Goal: Task Accomplishment & Management: Use online tool/utility

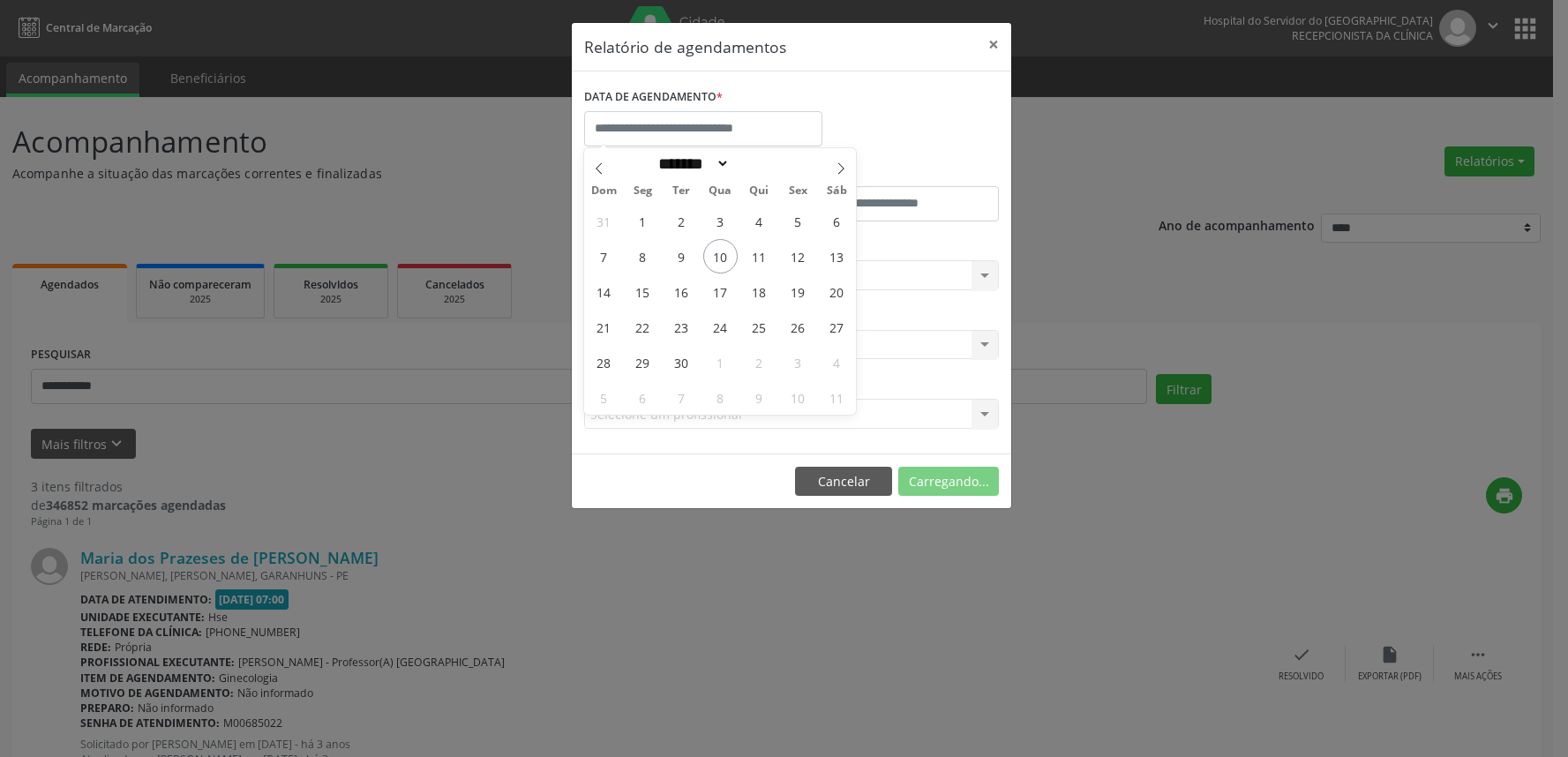
select select "*"
click at [751, 263] on span "11" at bounding box center [759, 256] width 34 height 34
type input "**********"
click at [751, 263] on span "11" at bounding box center [759, 256] width 34 height 34
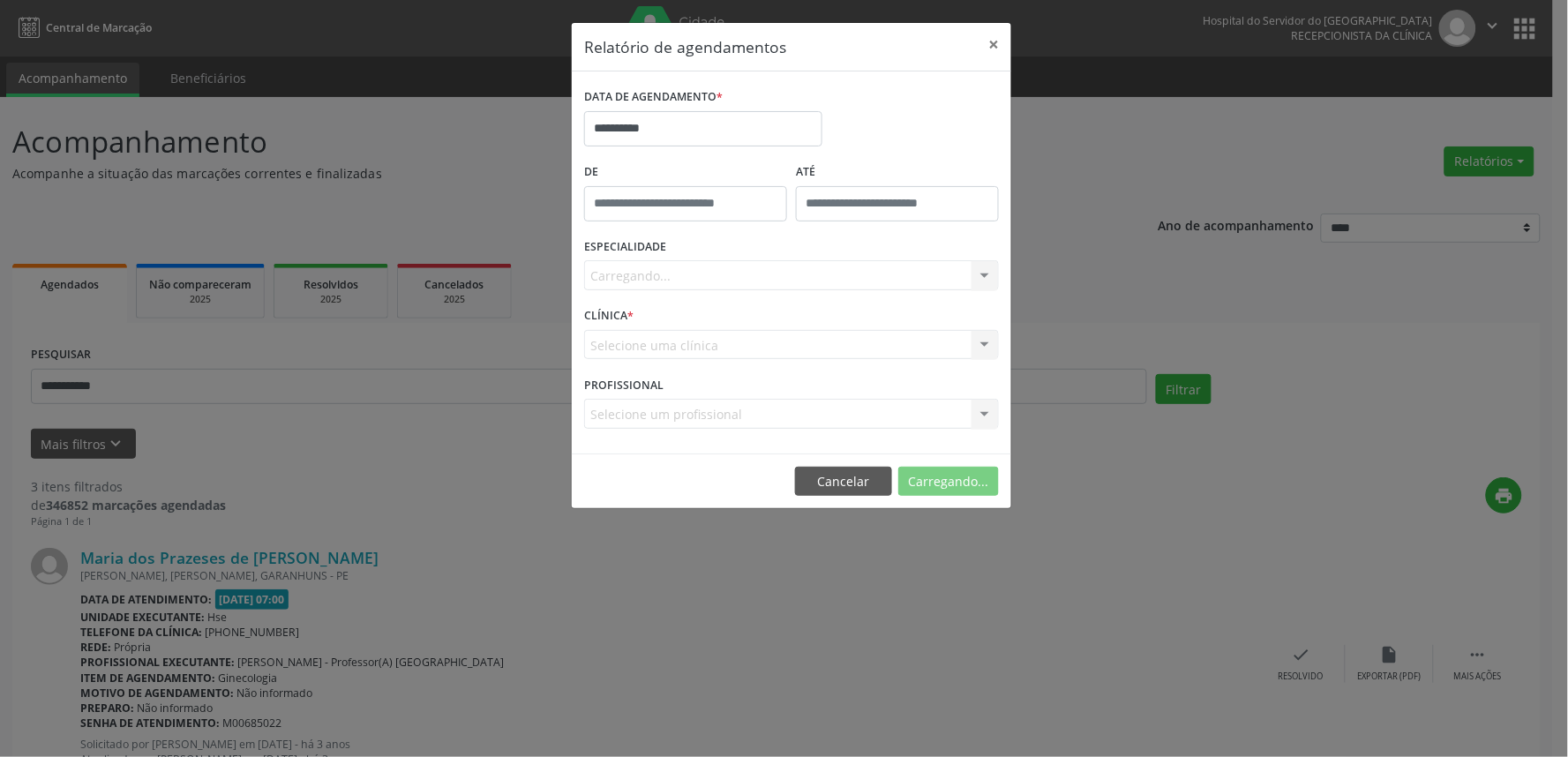
click at [759, 281] on div "Carregando... Todas as especialidades Alergologia Angiologia Arritmologia Cardi…" at bounding box center [790, 275] width 414 height 30
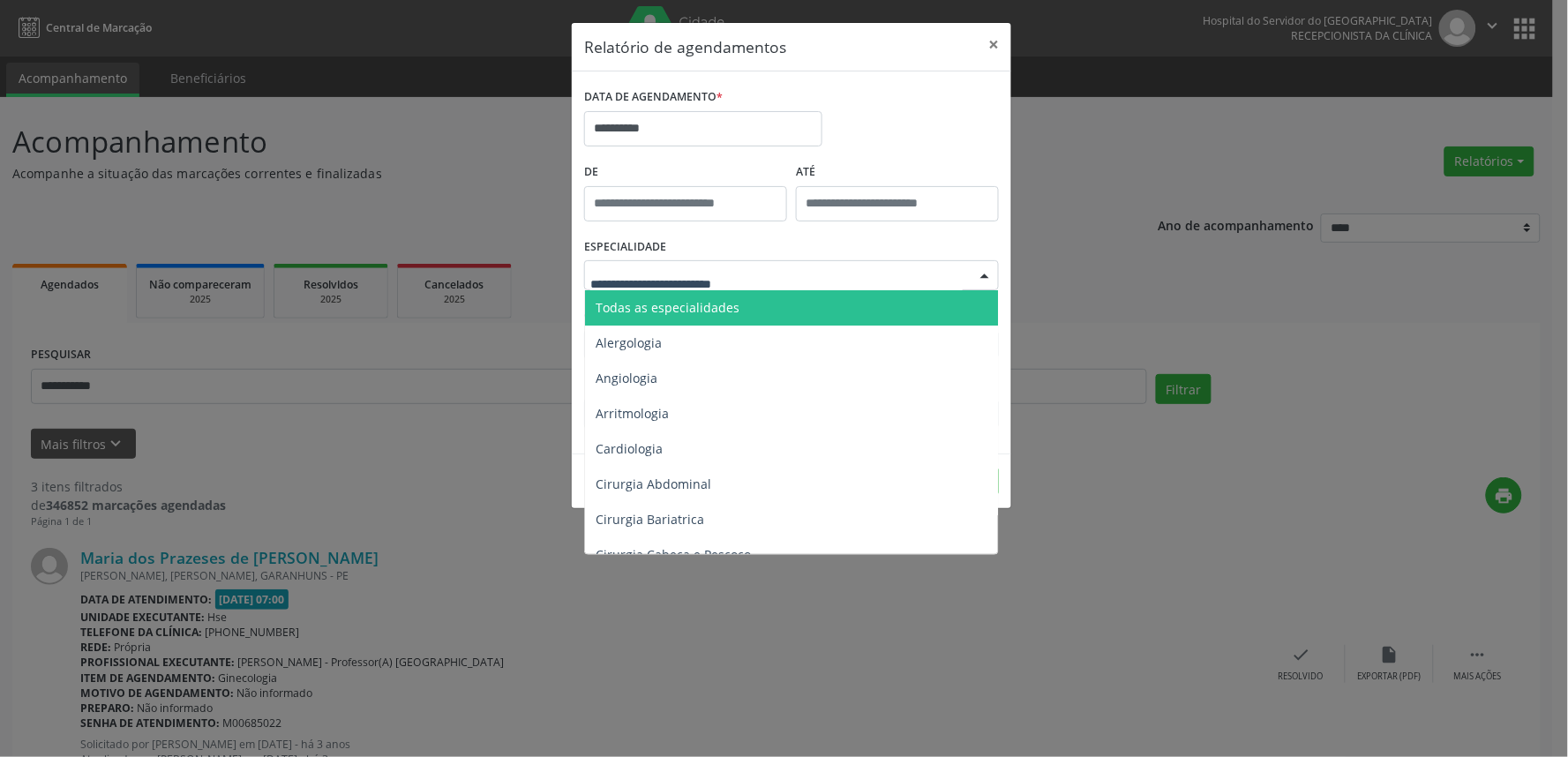
click at [763, 305] on span "Todas as especialidades" at bounding box center [792, 308] width 415 height 35
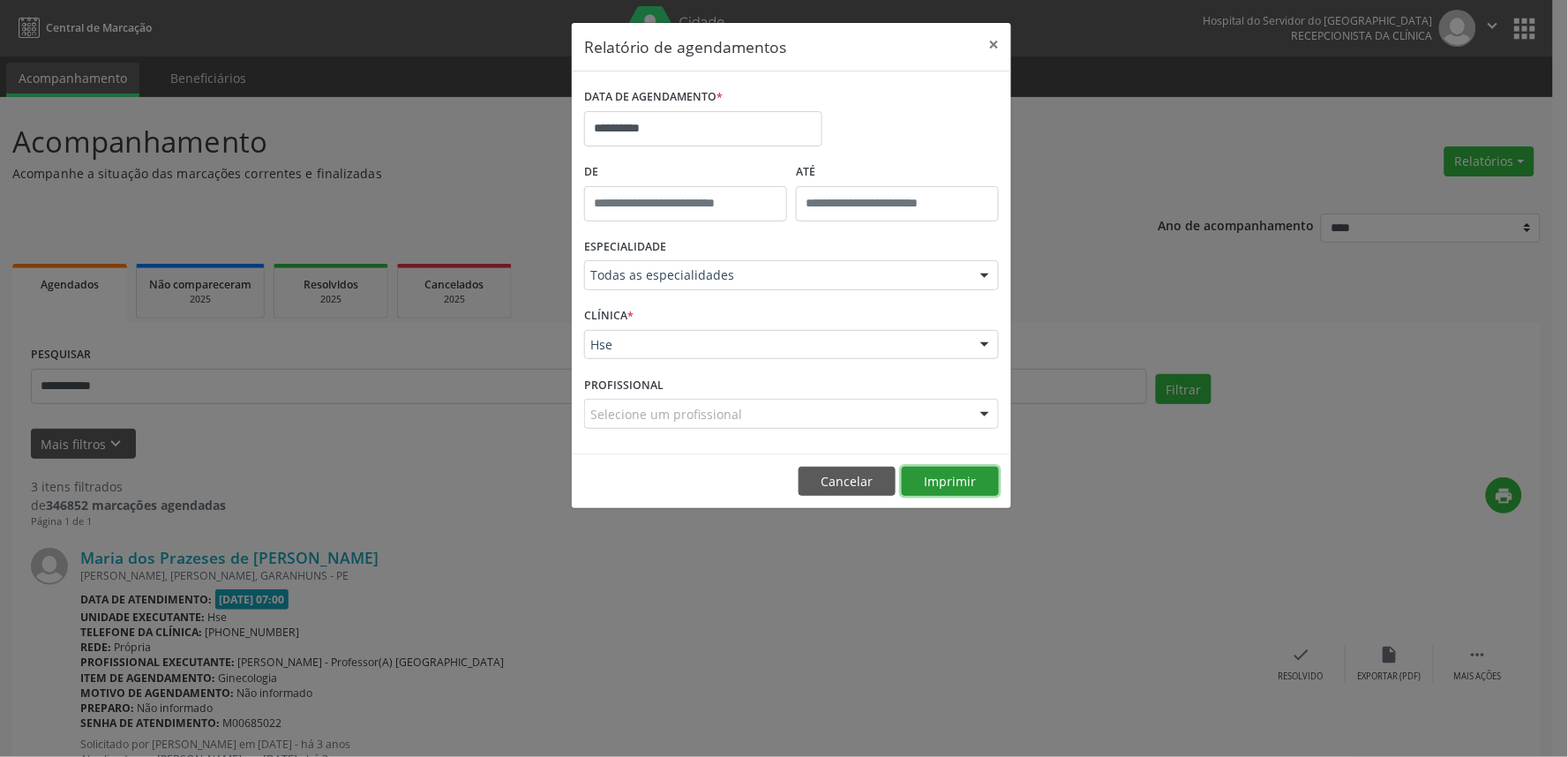
click at [931, 470] on button "Imprimir" at bounding box center [950, 482] width 97 height 30
click at [691, 125] on input "**********" at bounding box center [703, 129] width 238 height 35
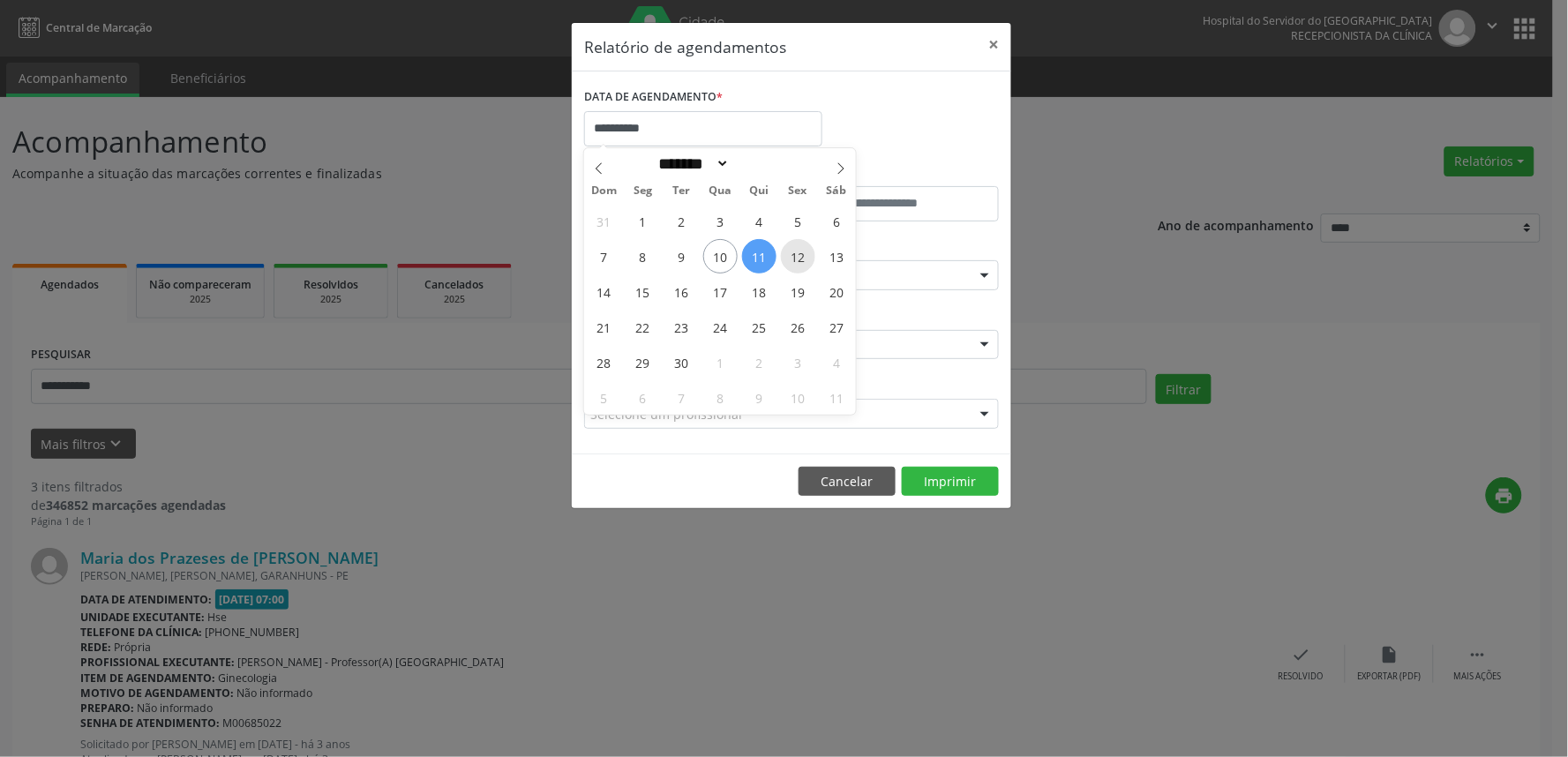
click at [787, 250] on span "12" at bounding box center [798, 256] width 34 height 34
type input "**********"
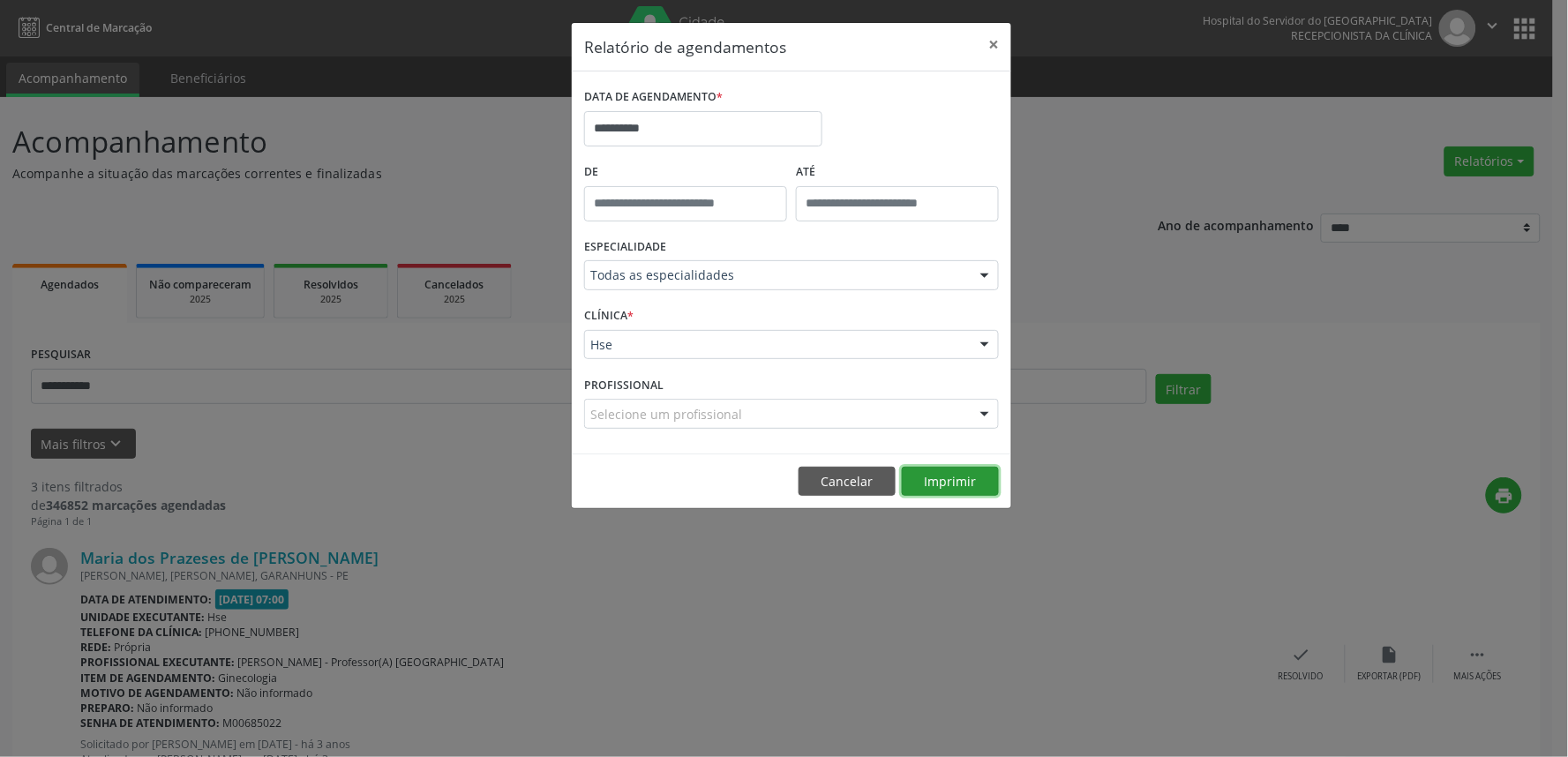
click at [923, 481] on button "Imprimir" at bounding box center [950, 482] width 97 height 30
click at [857, 490] on button "Cancelar" at bounding box center [847, 482] width 97 height 30
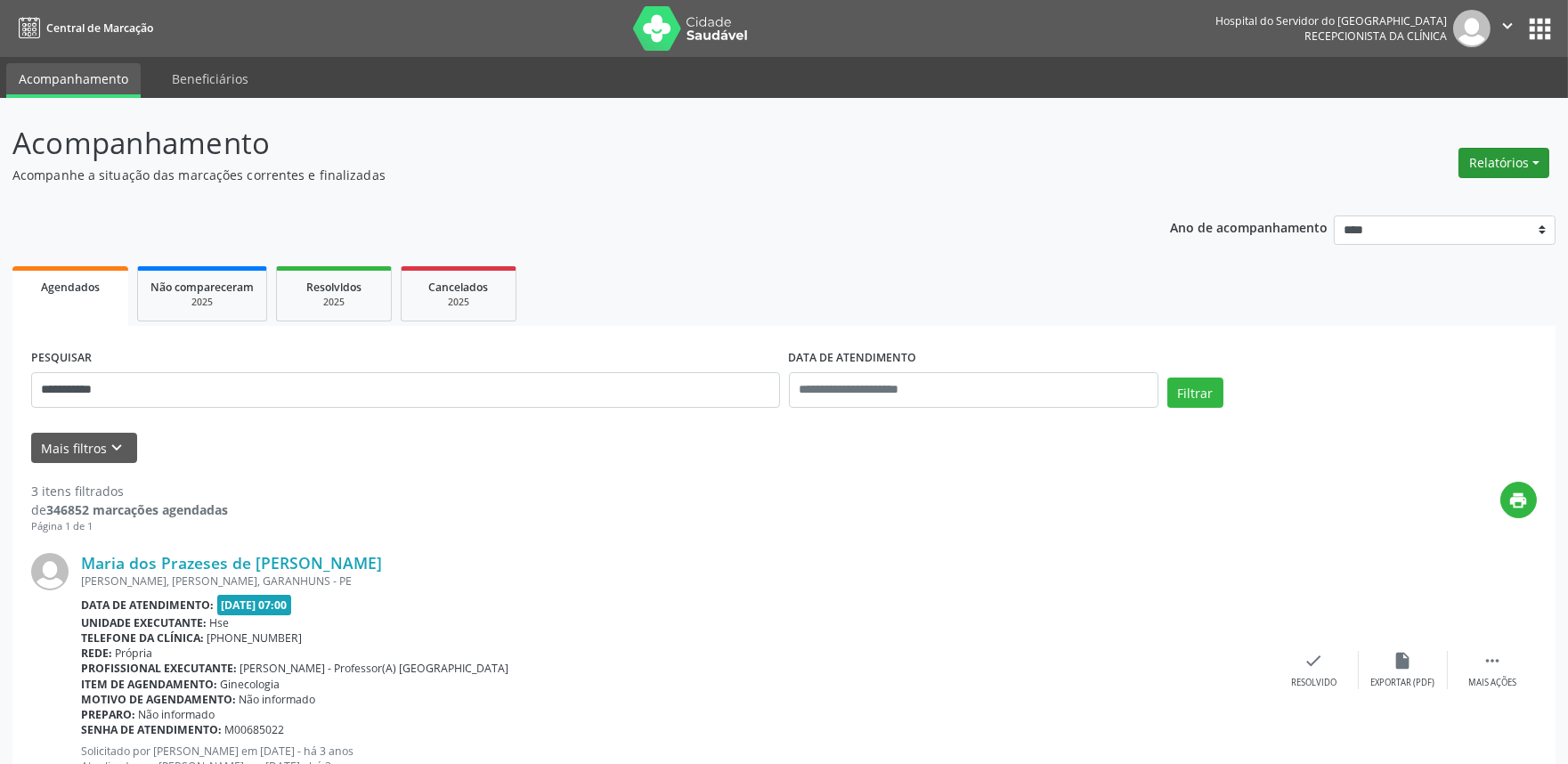
click at [1476, 164] on button "Relatórios" at bounding box center [1504, 163] width 91 height 31
click at [1463, 198] on link "Agendamentos" at bounding box center [1453, 201] width 191 height 25
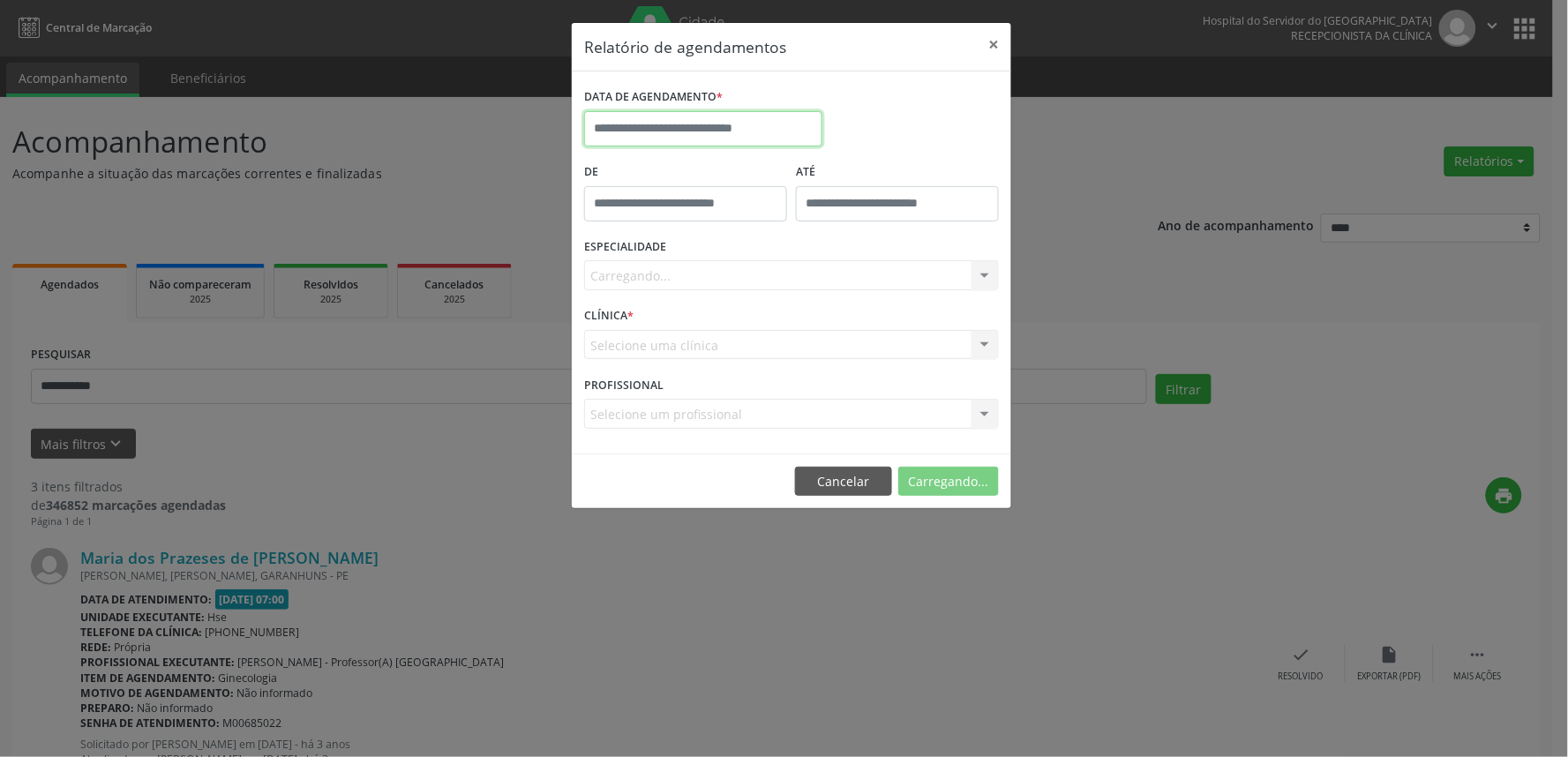
drag, startPoint x: 630, startPoint y: 125, endPoint x: 635, endPoint y: 152, distance: 27.5
click at [631, 125] on input "text" at bounding box center [703, 129] width 238 height 35
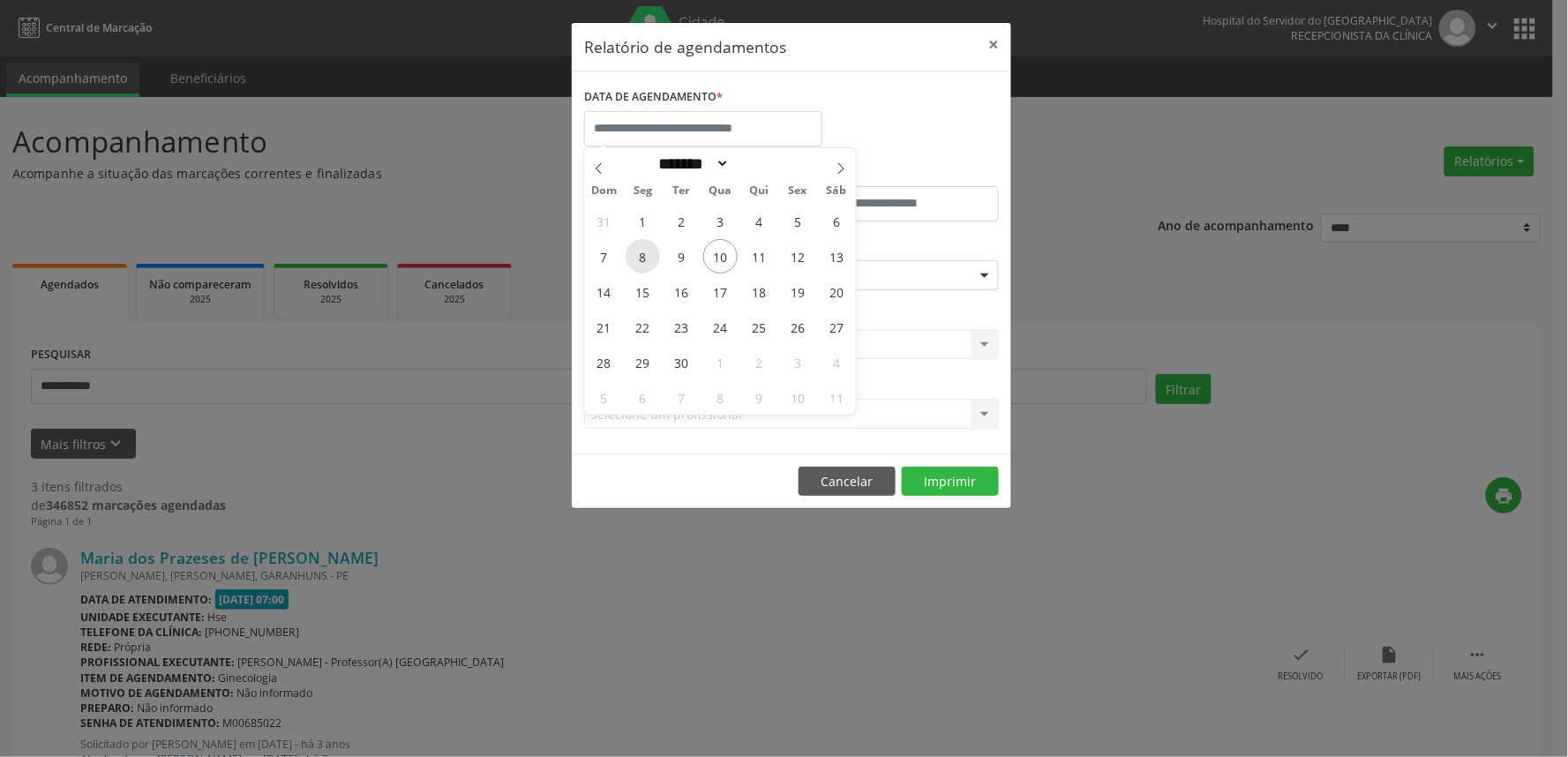
click at [637, 257] on span "8" at bounding box center [643, 256] width 34 height 34
type input "**********"
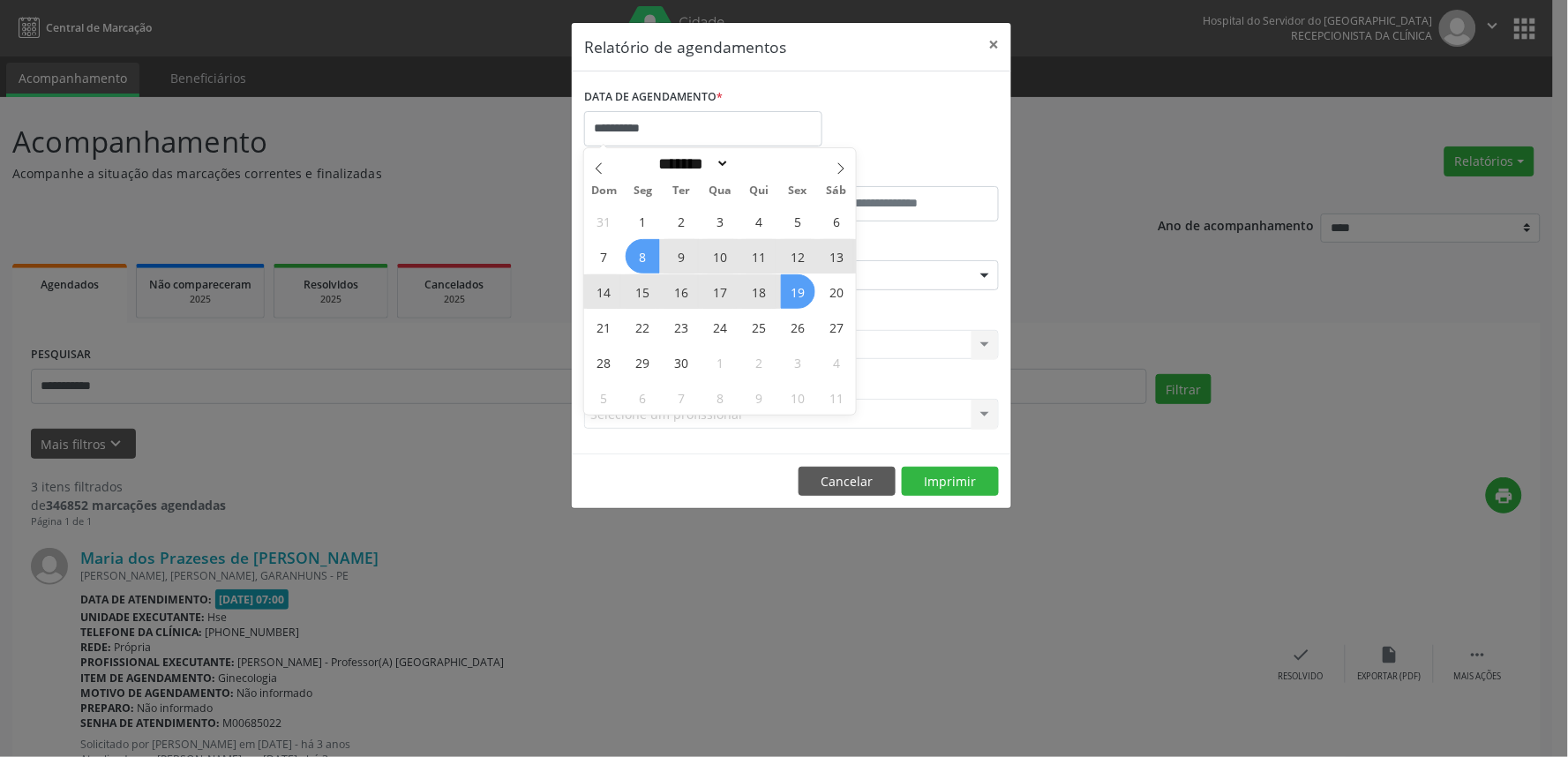
click at [809, 306] on div "31 1 2 3 4 5 6 7 8 9 10 11 12 13 14 15 16 17 18 19 20 21 22 23 24 25 26 27 28 2…" at bounding box center [719, 309] width 271 height 211
click at [803, 298] on span "19" at bounding box center [798, 291] width 34 height 34
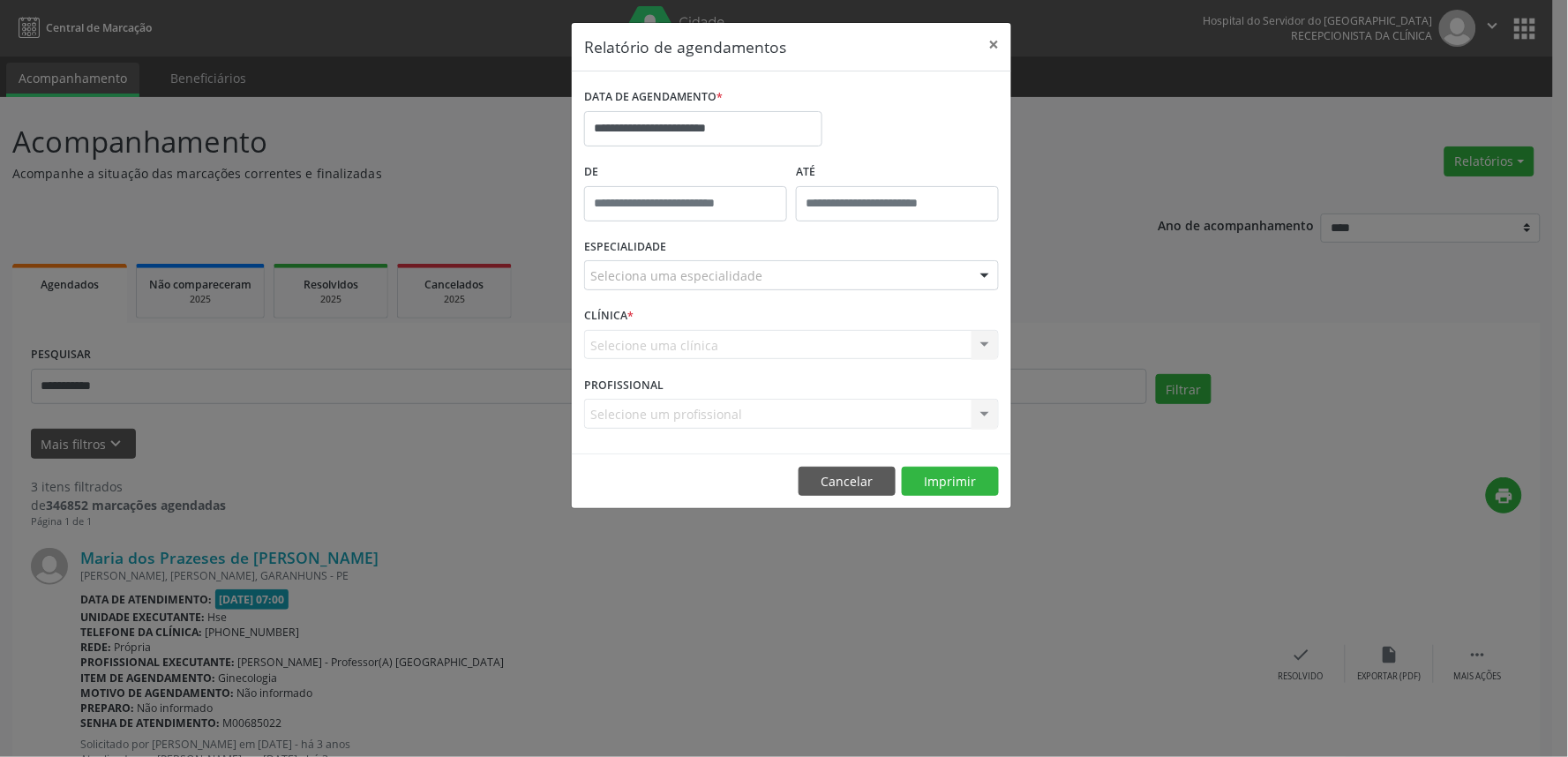
click at [803, 288] on div "Seleciona uma especialidade" at bounding box center [790, 275] width 414 height 30
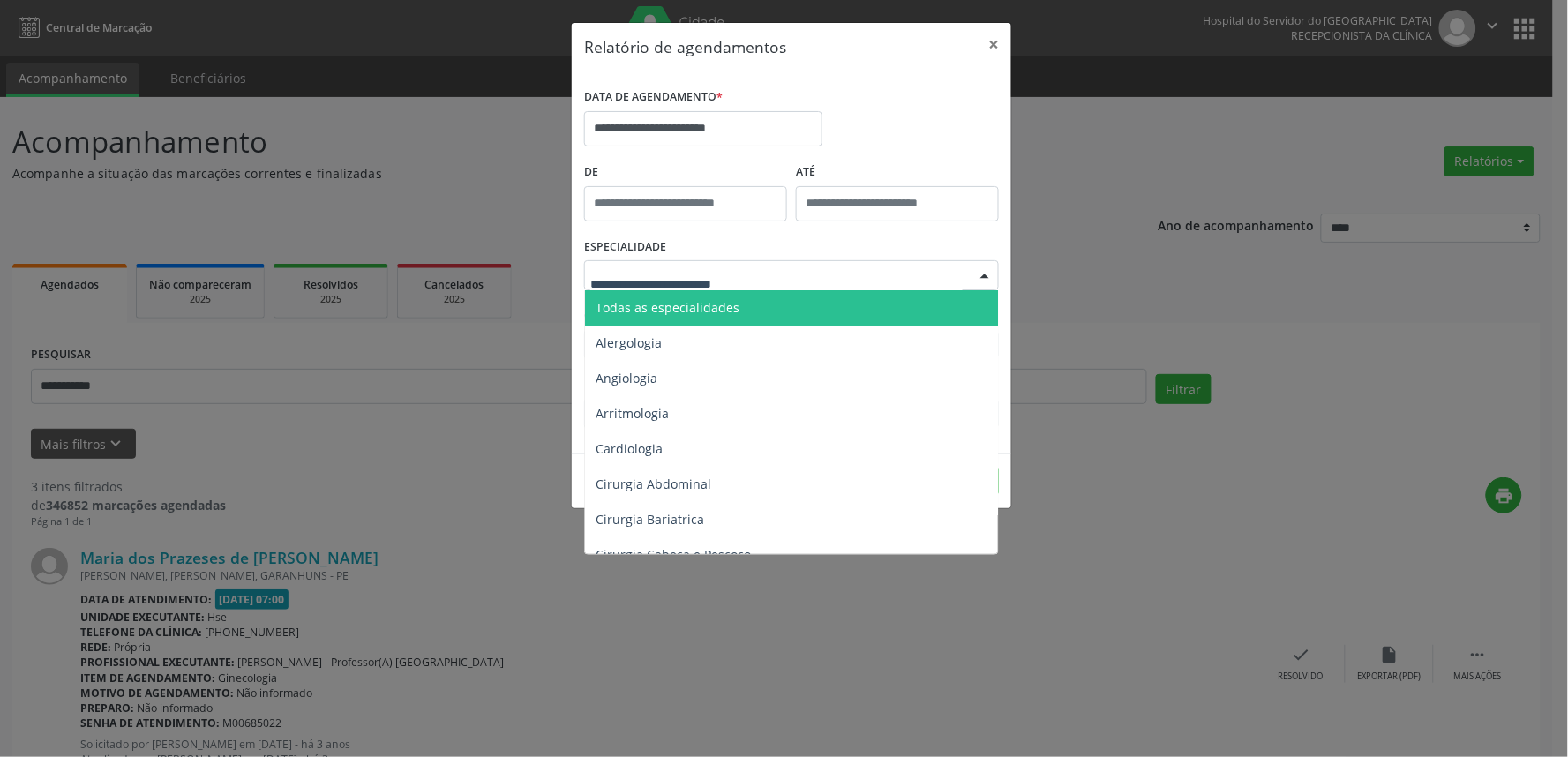
click at [801, 302] on span "Todas as especialidades" at bounding box center [792, 308] width 415 height 35
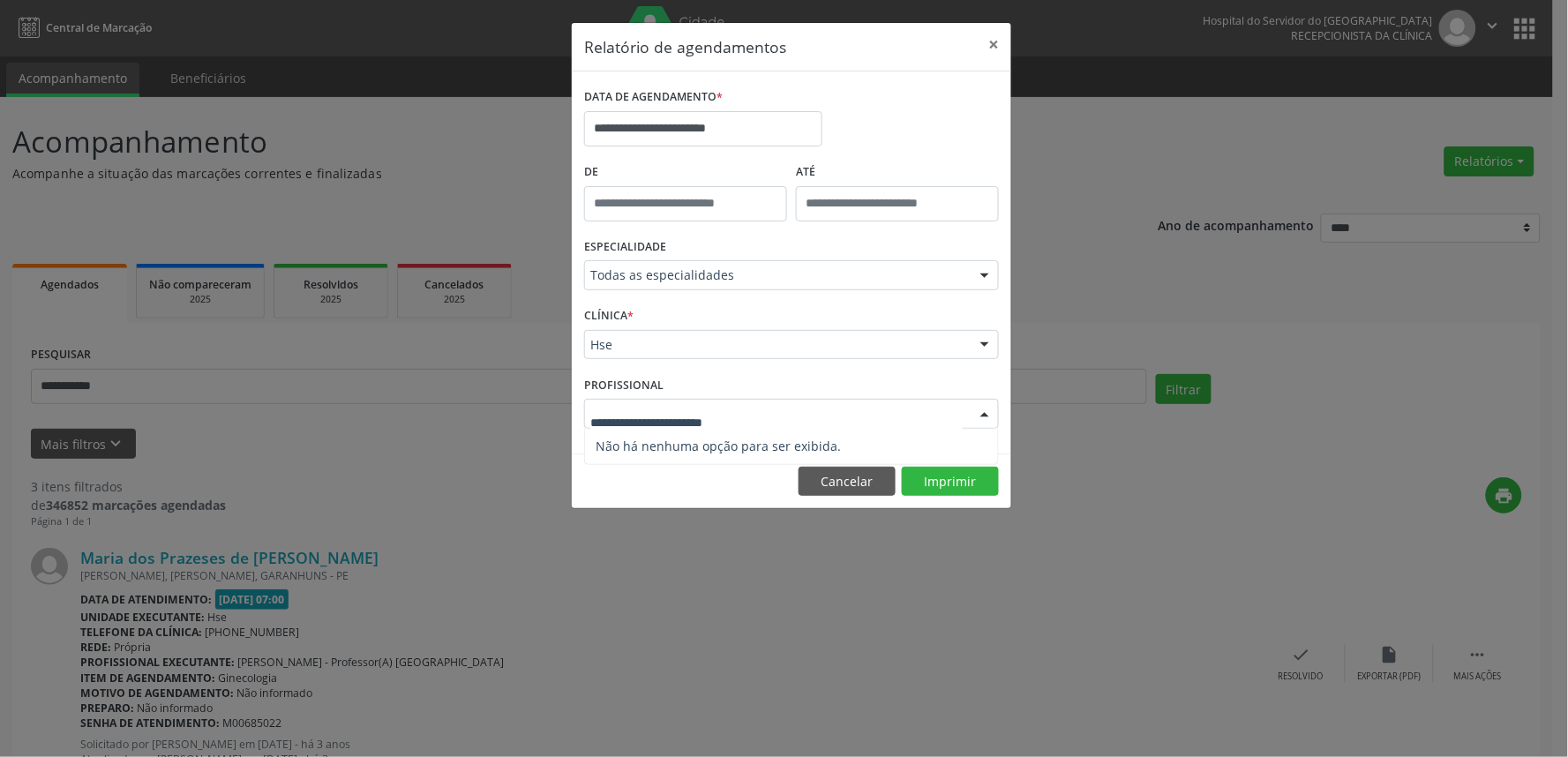
click at [688, 331] on div "CLÍNICA * Hse Hse Nenhum resultado encontrado para: " " Não há nenhuma opção pa…" at bounding box center [791, 337] width 424 height 69
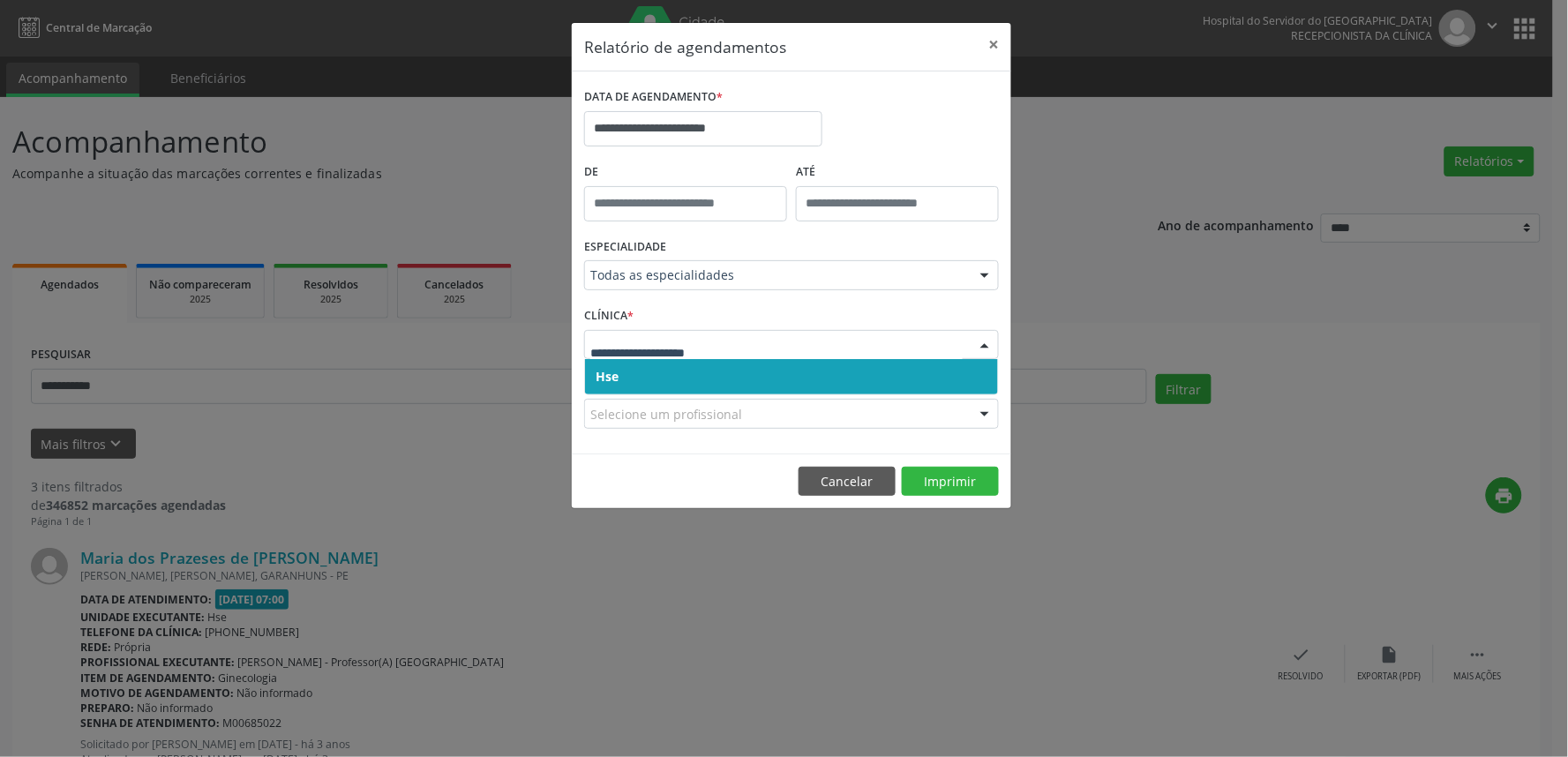
drag, startPoint x: 685, startPoint y: 381, endPoint x: 691, endPoint y: 363, distance: 19.0
click at [688, 381] on span "Hse" at bounding box center [791, 376] width 413 height 35
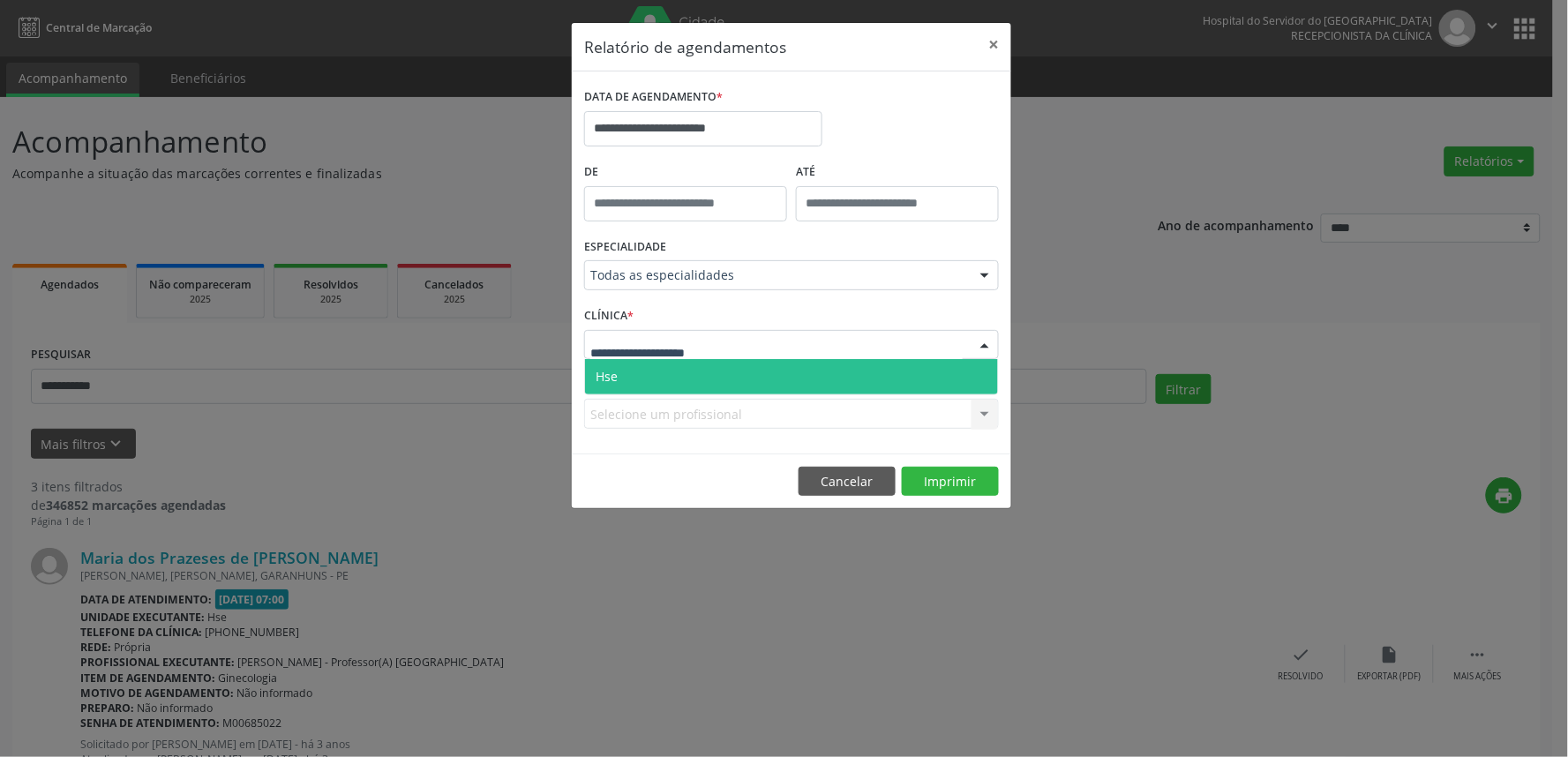
click at [688, 372] on span "Hse" at bounding box center [791, 376] width 413 height 35
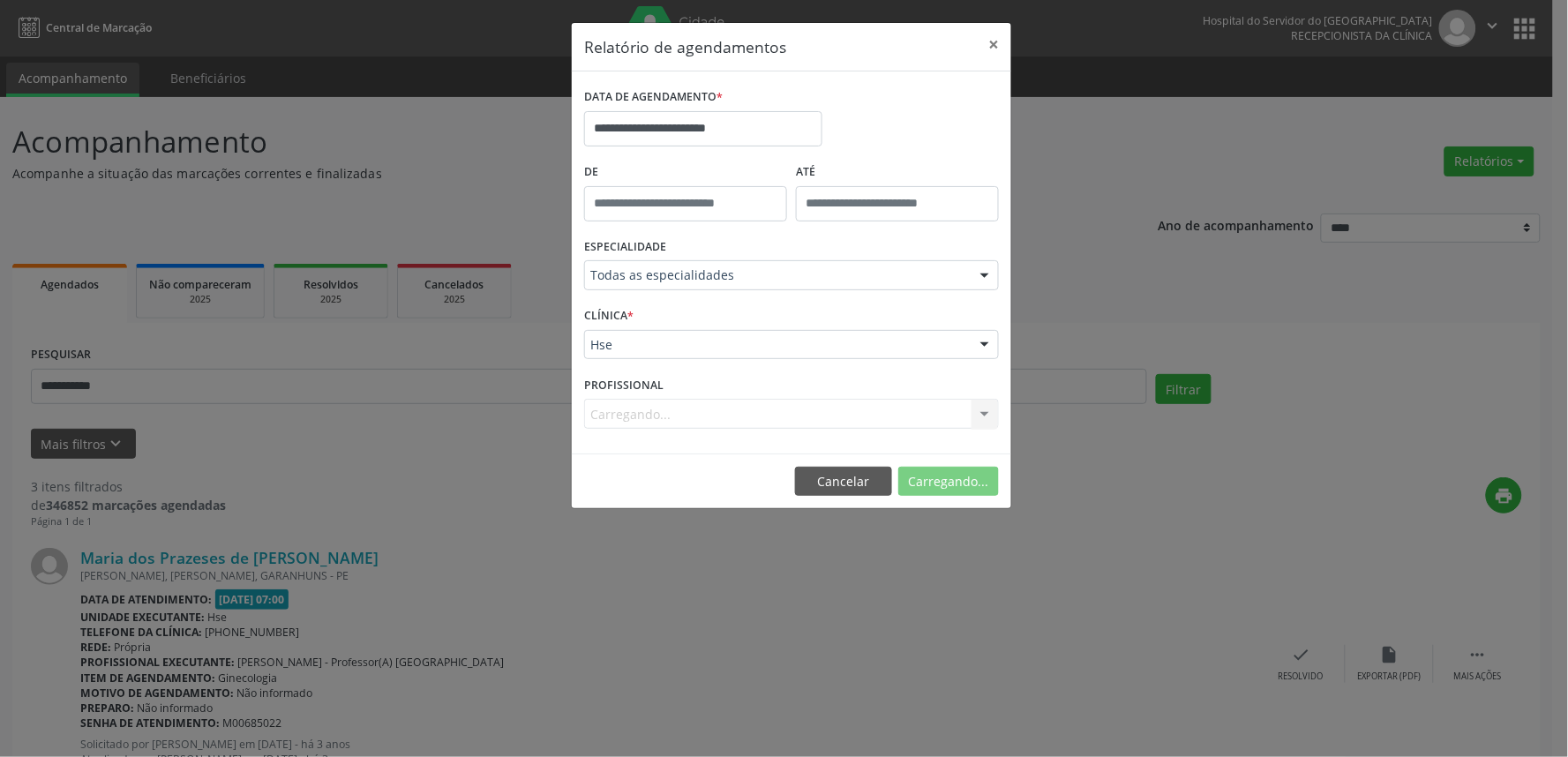
click at [674, 408] on div "Carregando... Nenhum resultado encontrado para: " " Não há nenhuma opção para s…" at bounding box center [790, 414] width 414 height 30
click at [674, 409] on div "Carregando... Nenhum resultado encontrado para: " " Não há nenhuma opção para s…" at bounding box center [790, 414] width 414 height 30
click at [668, 415] on div "Carregando... Nenhum resultado encontrado para: " " Não há nenhuma opção para s…" at bounding box center [790, 414] width 414 height 30
click at [666, 424] on div "Carregando... Nenhum resultado encontrado para: " " Não há nenhuma opção para s…" at bounding box center [790, 414] width 414 height 30
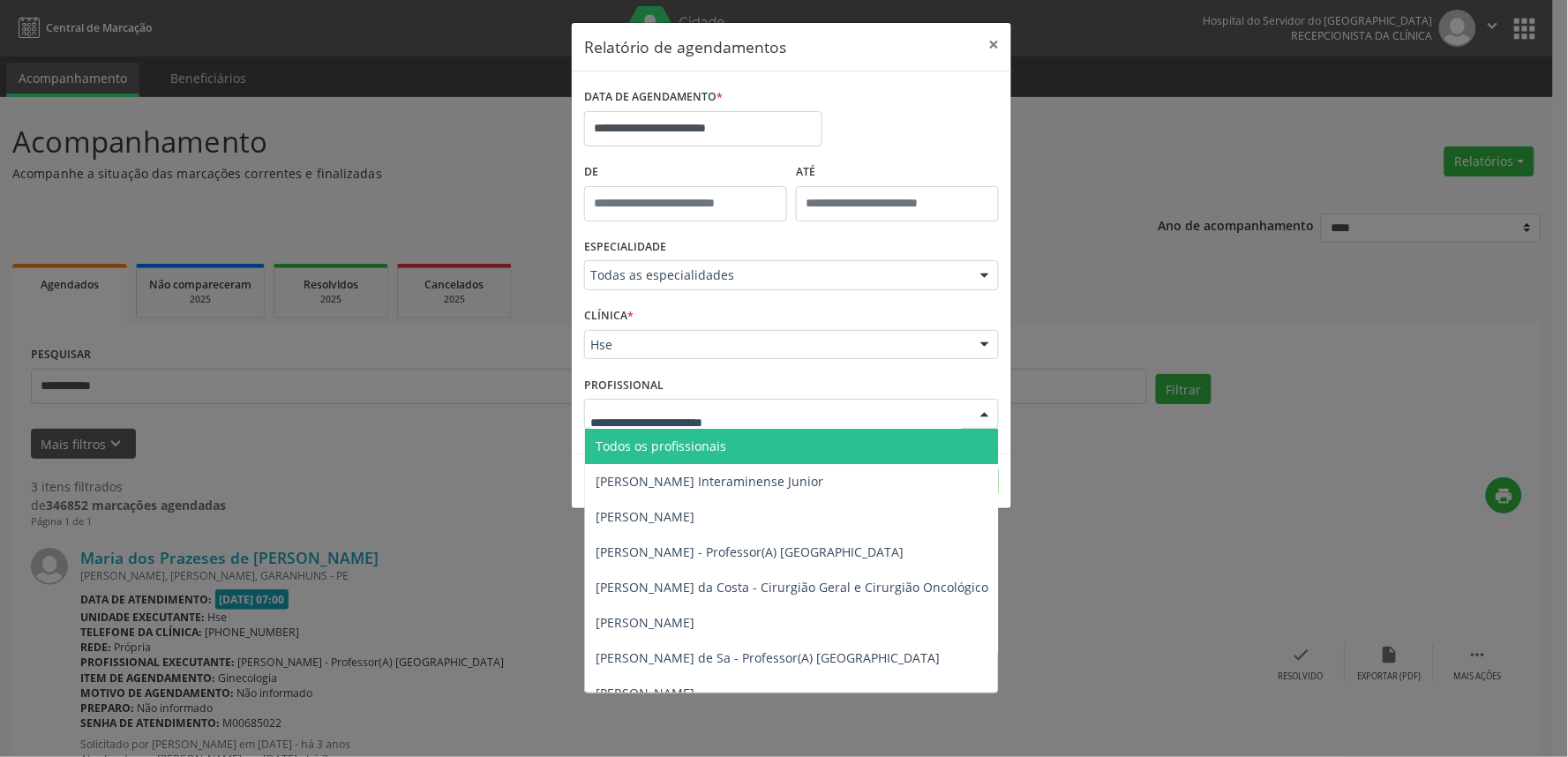
click at [672, 403] on div at bounding box center [790, 414] width 414 height 30
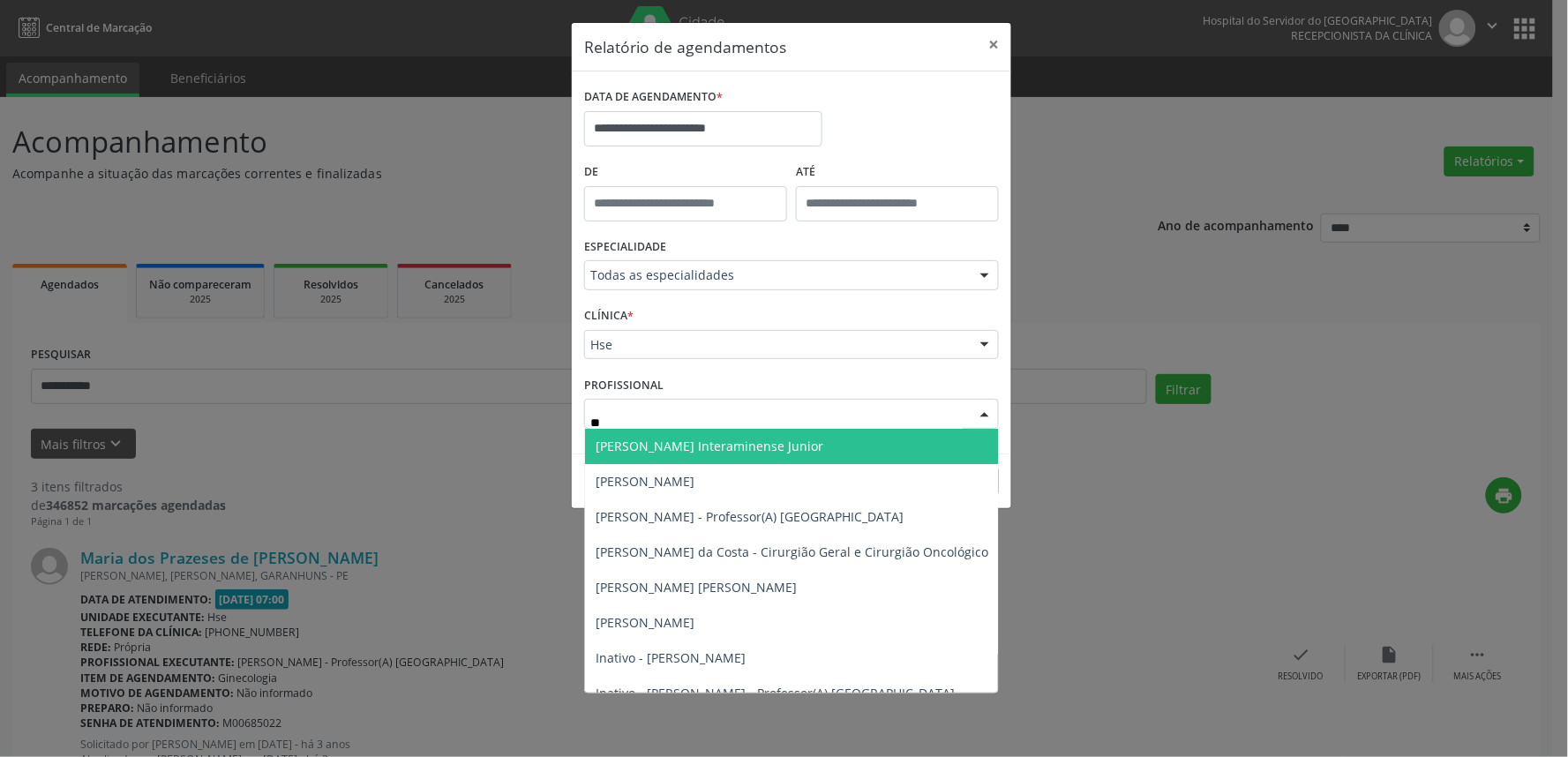
type input "***"
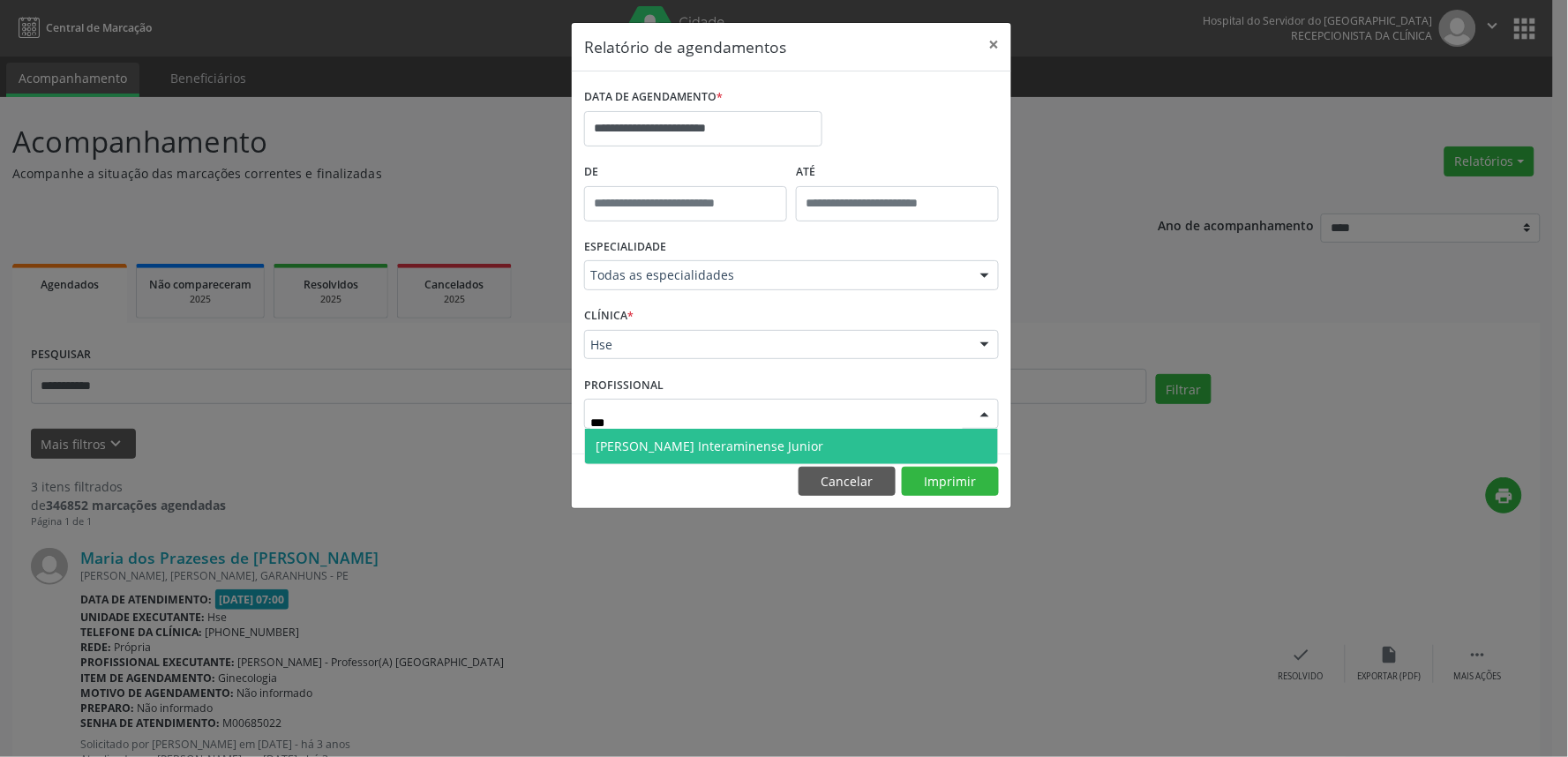
click at [655, 446] on span "[PERSON_NAME] Interaminense Junior" at bounding box center [708, 447] width 228 height 17
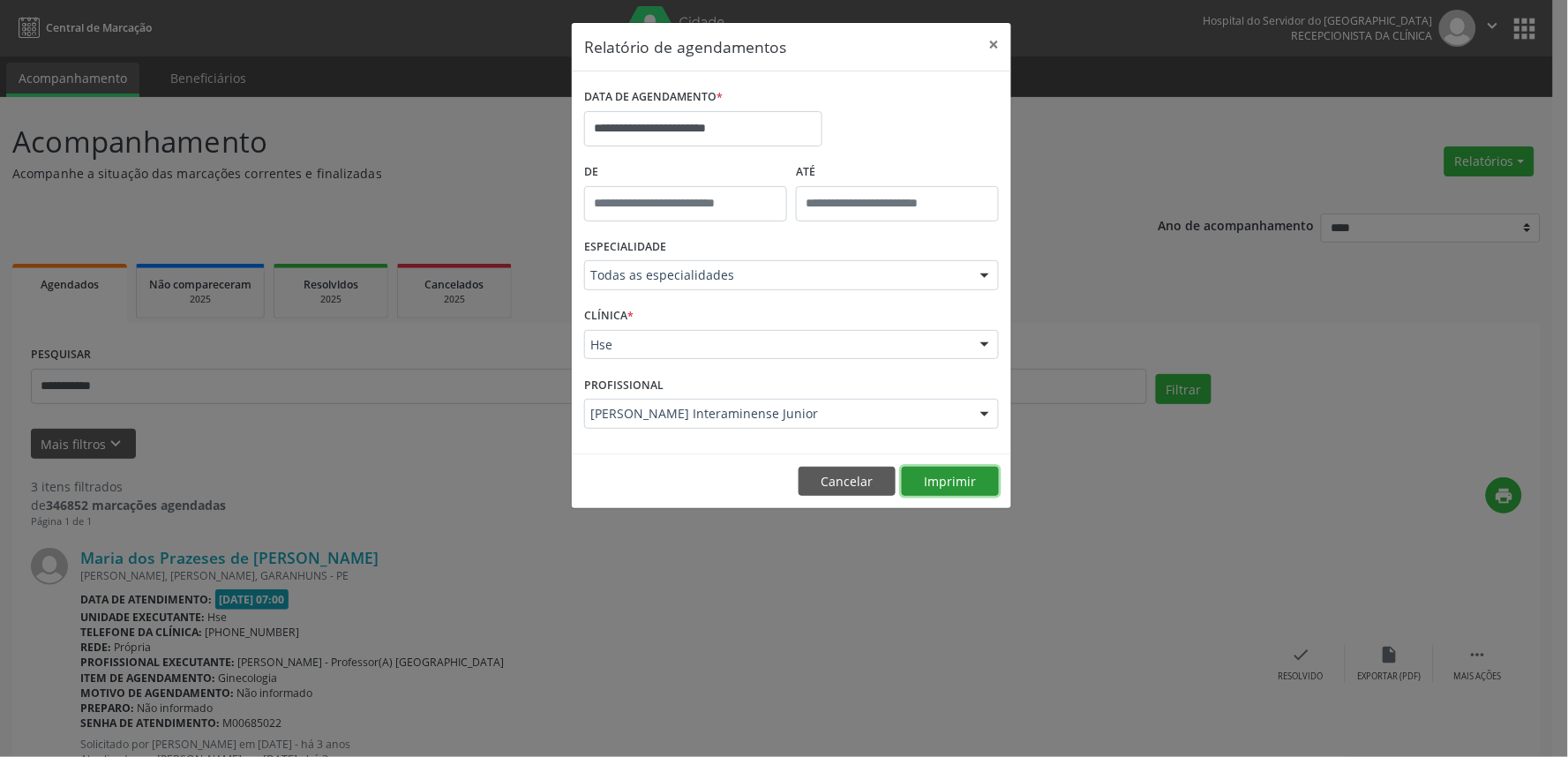
click at [949, 492] on button "Imprimir" at bounding box center [950, 482] width 97 height 30
click at [839, 482] on button "Cancelar" at bounding box center [847, 482] width 97 height 30
